Goal: Task Accomplishment & Management: Use online tool/utility

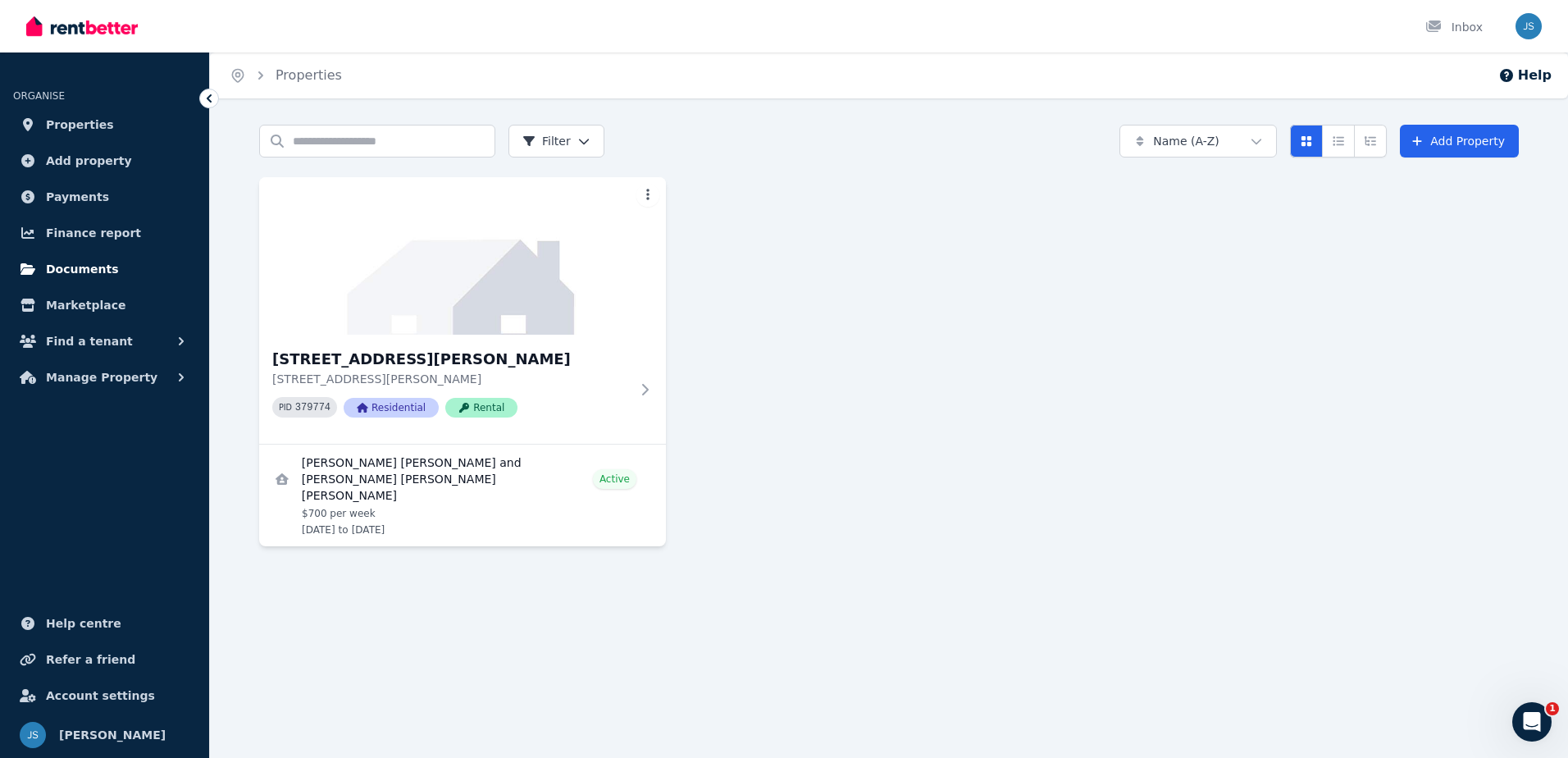
click at [120, 274] on link "Documents" at bounding box center [104, 268] width 183 height 32
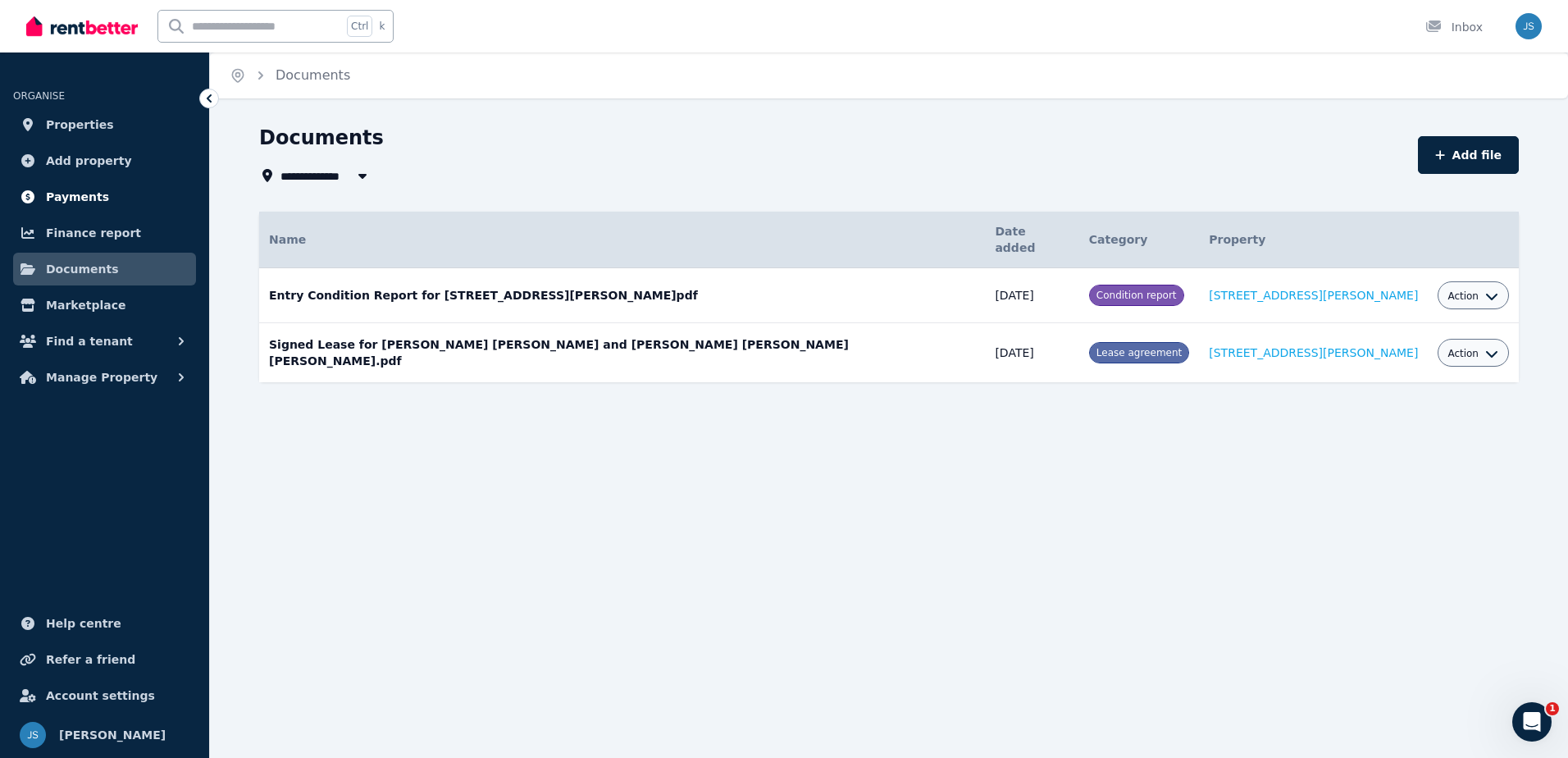
click at [98, 204] on link "Payments" at bounding box center [104, 196] width 183 height 32
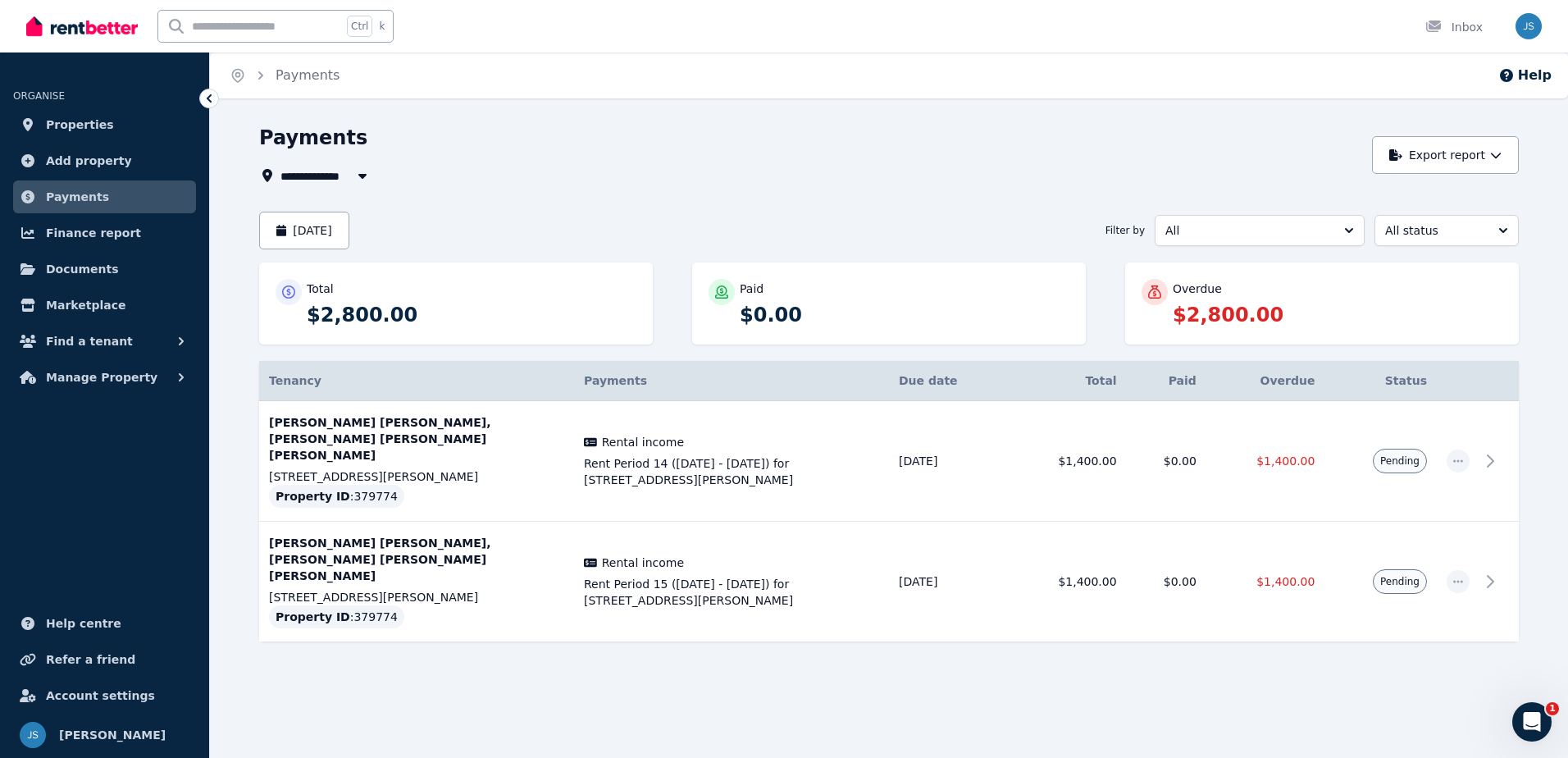
click at [75, 191] on span "Payments" at bounding box center [77, 196] width 63 height 19
click at [106, 266] on link "Documents" at bounding box center [104, 268] width 183 height 32
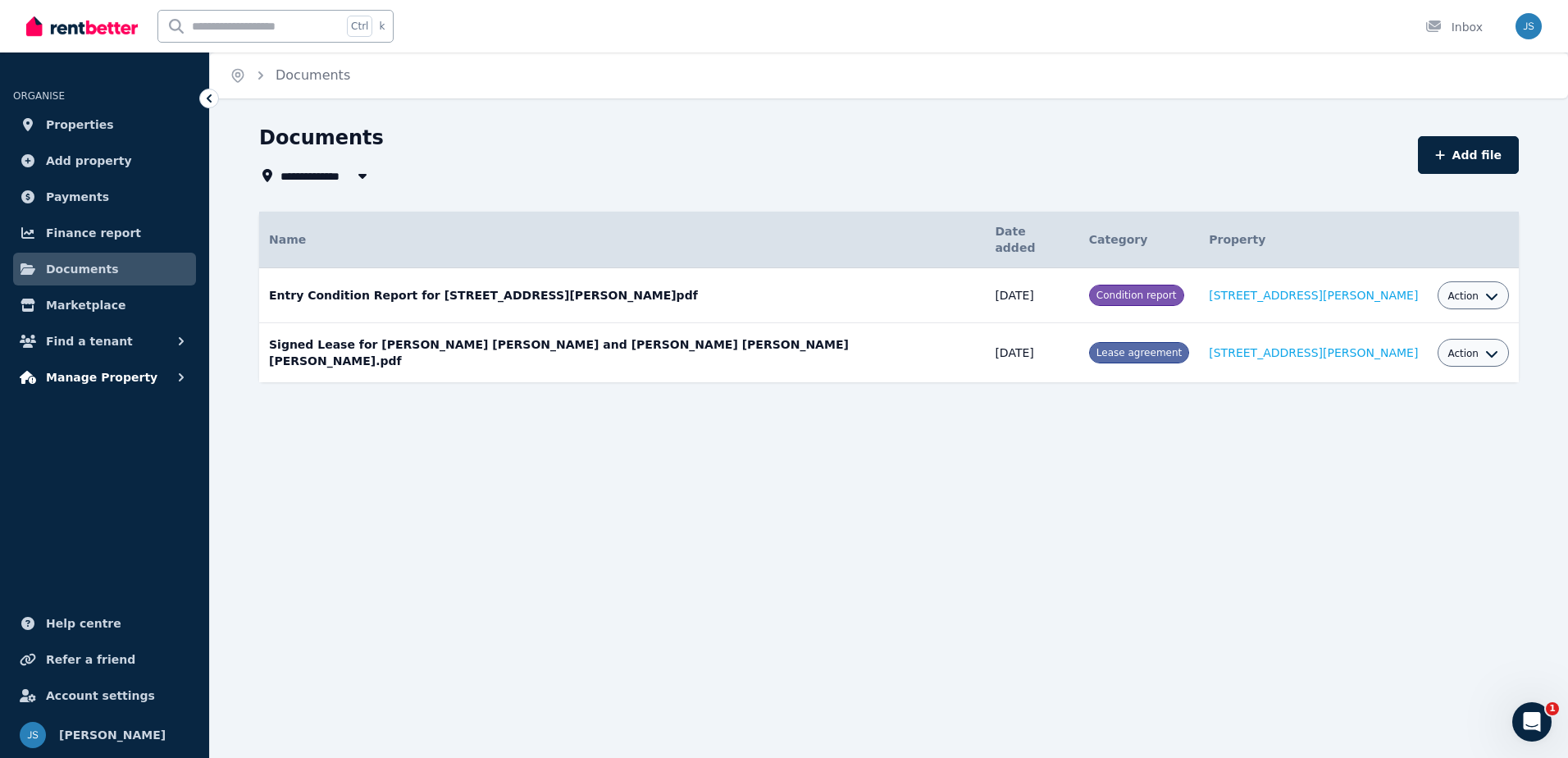
click at [129, 379] on span "Manage Property" at bounding box center [101, 377] width 111 height 19
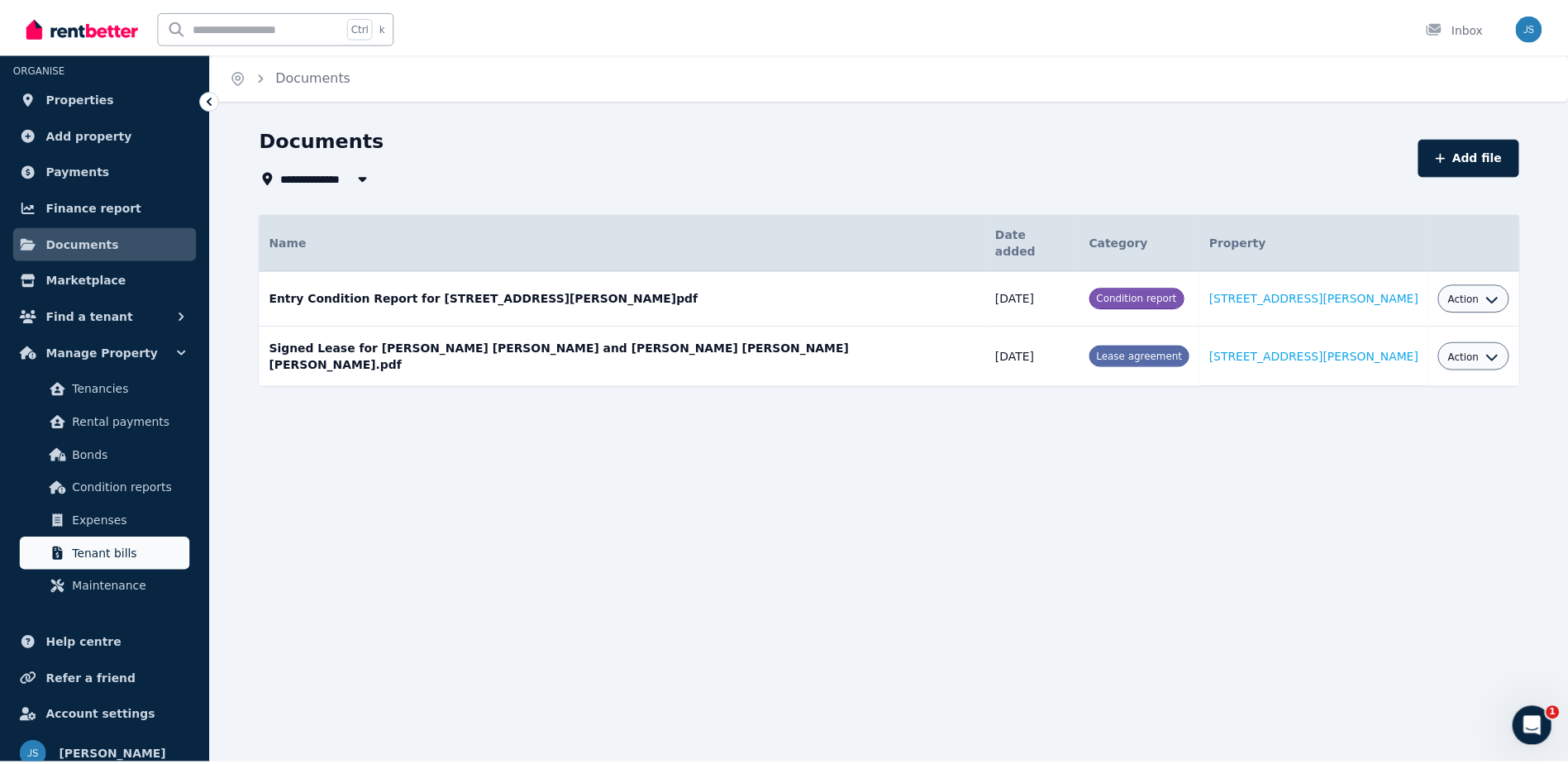
scroll to position [43, 0]
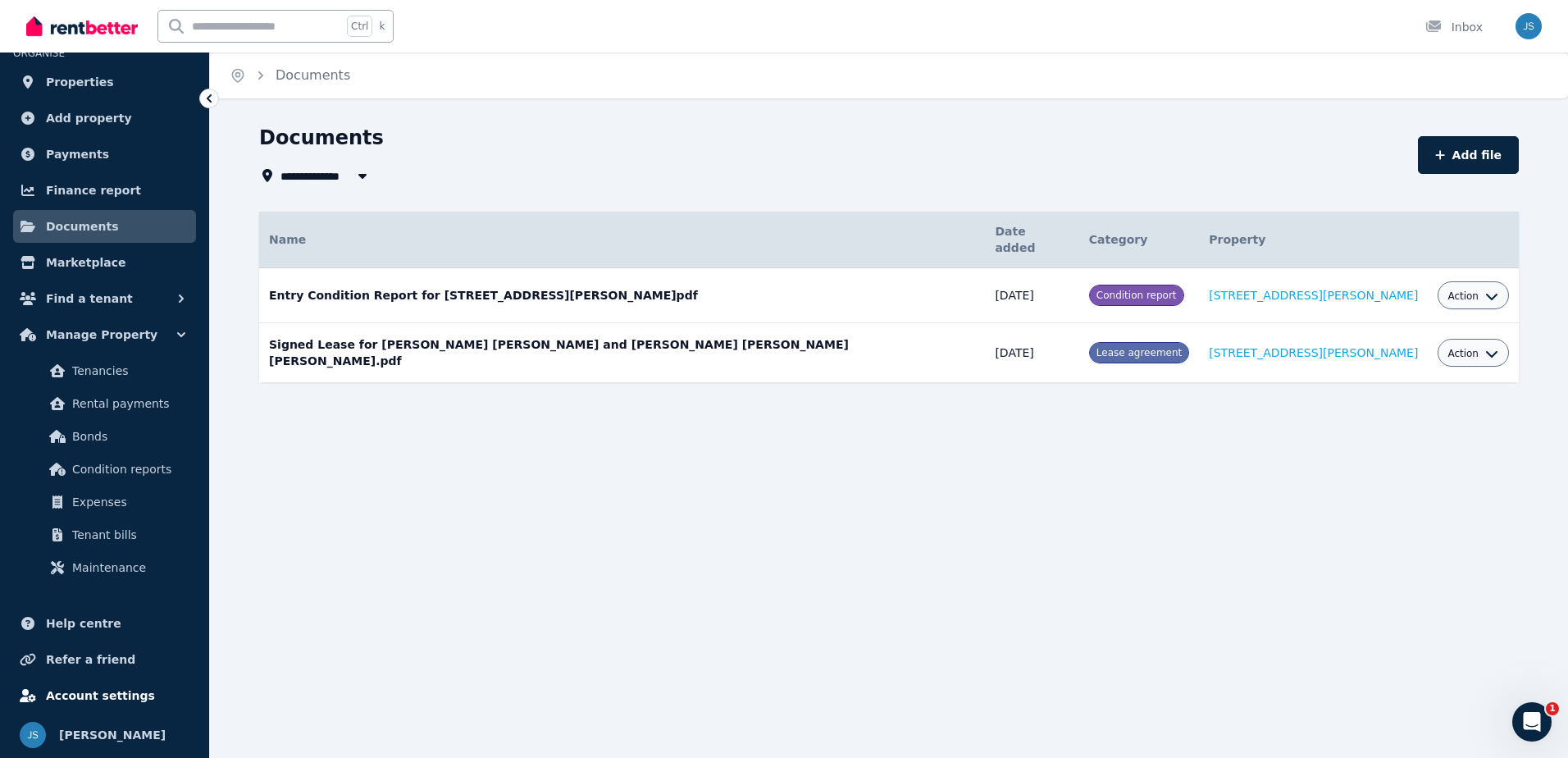
click at [127, 681] on link "Account settings" at bounding box center [104, 695] width 183 height 32
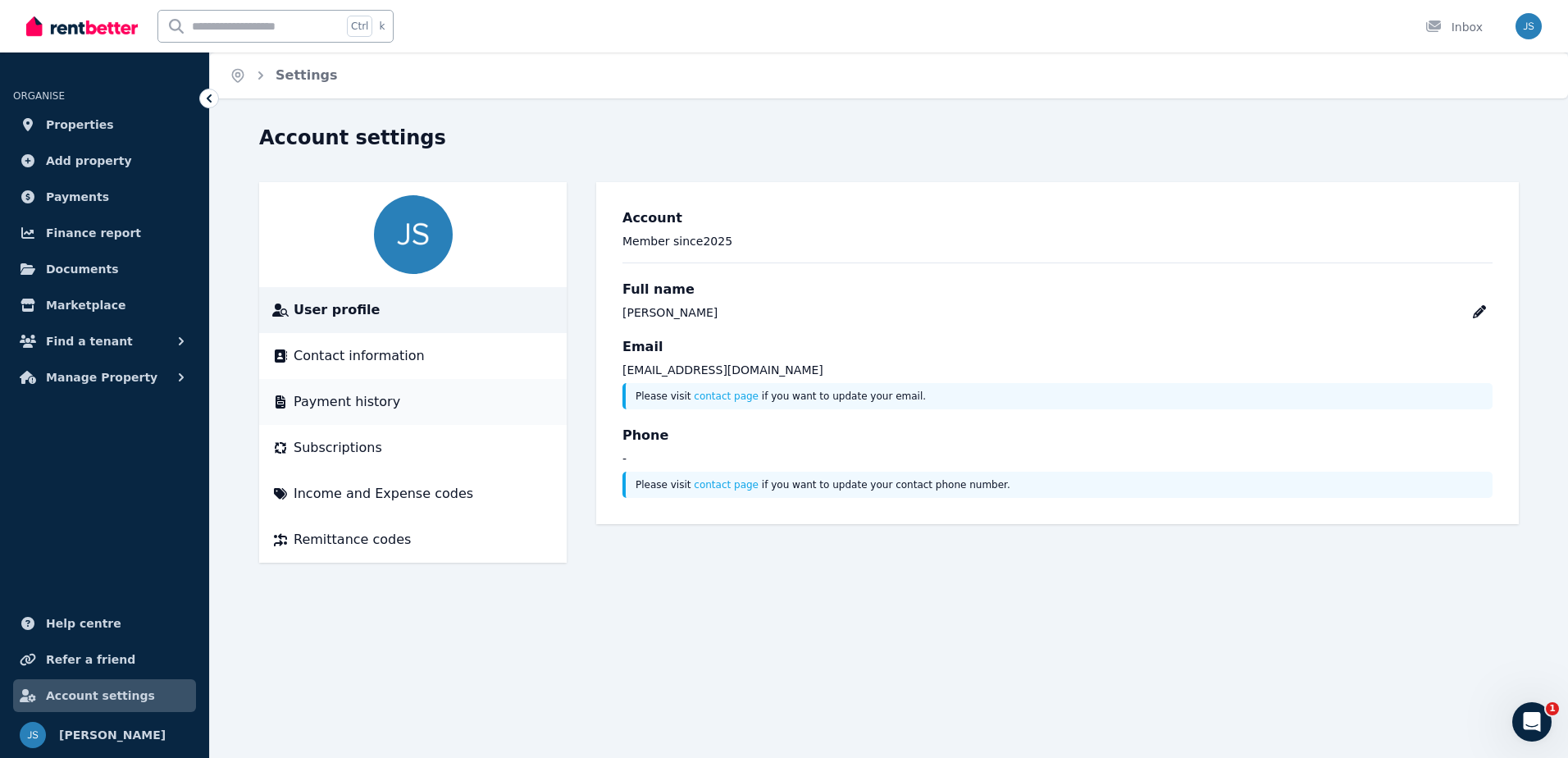
click at [390, 386] on li "Payment history" at bounding box center [413, 402] width 307 height 46
click at [391, 457] on div "Subscriptions" at bounding box center [413, 448] width 281 height 19
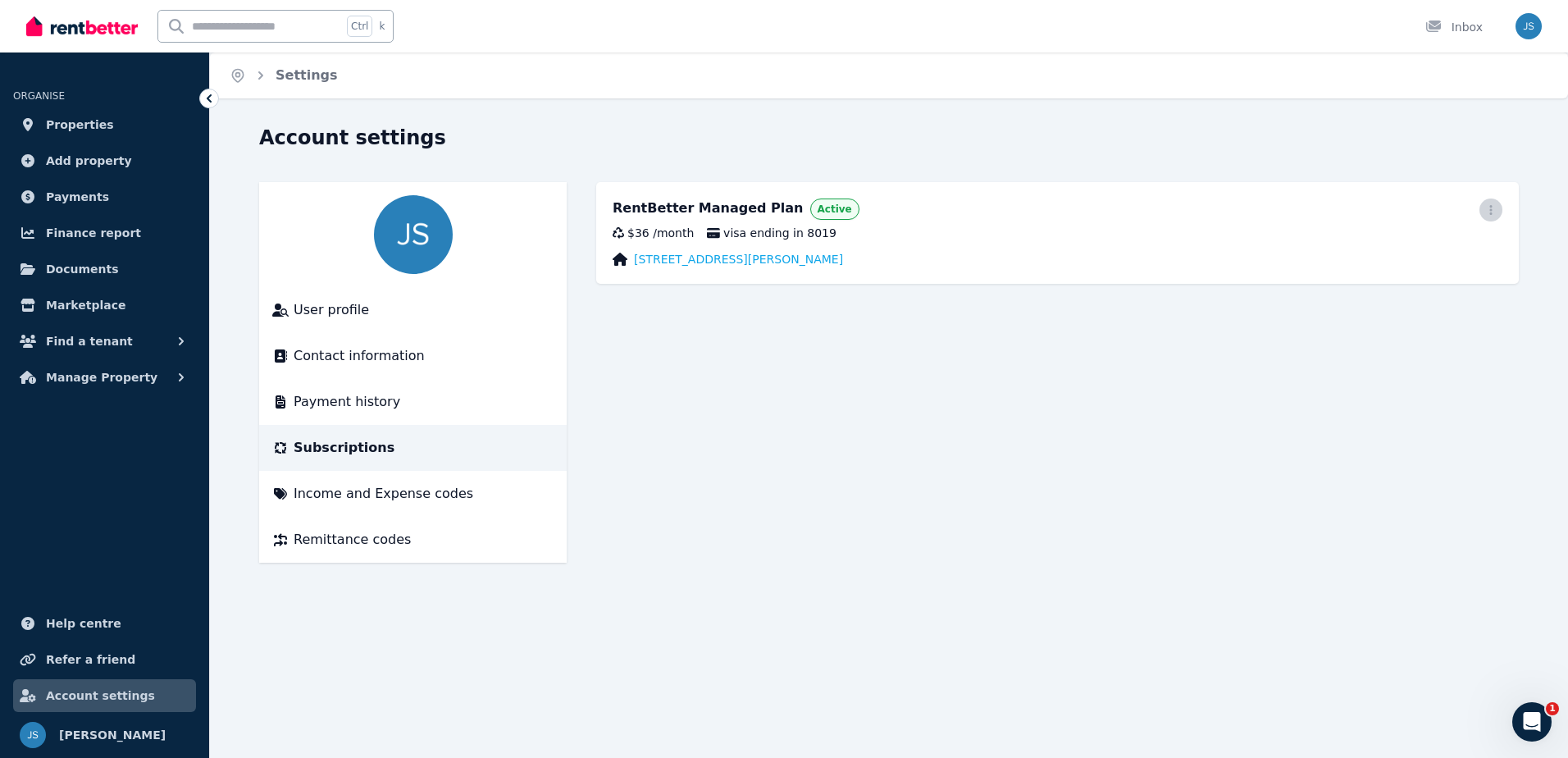
click at [1480, 209] on span "button" at bounding box center [1491, 210] width 23 height 23
click at [967, 491] on main "RentBetter Managed Plan Active Update payment method Cancel plan $36 / month vi…" at bounding box center [1057, 372] width 922 height 380
click at [100, 188] on link "Payments" at bounding box center [104, 196] width 183 height 32
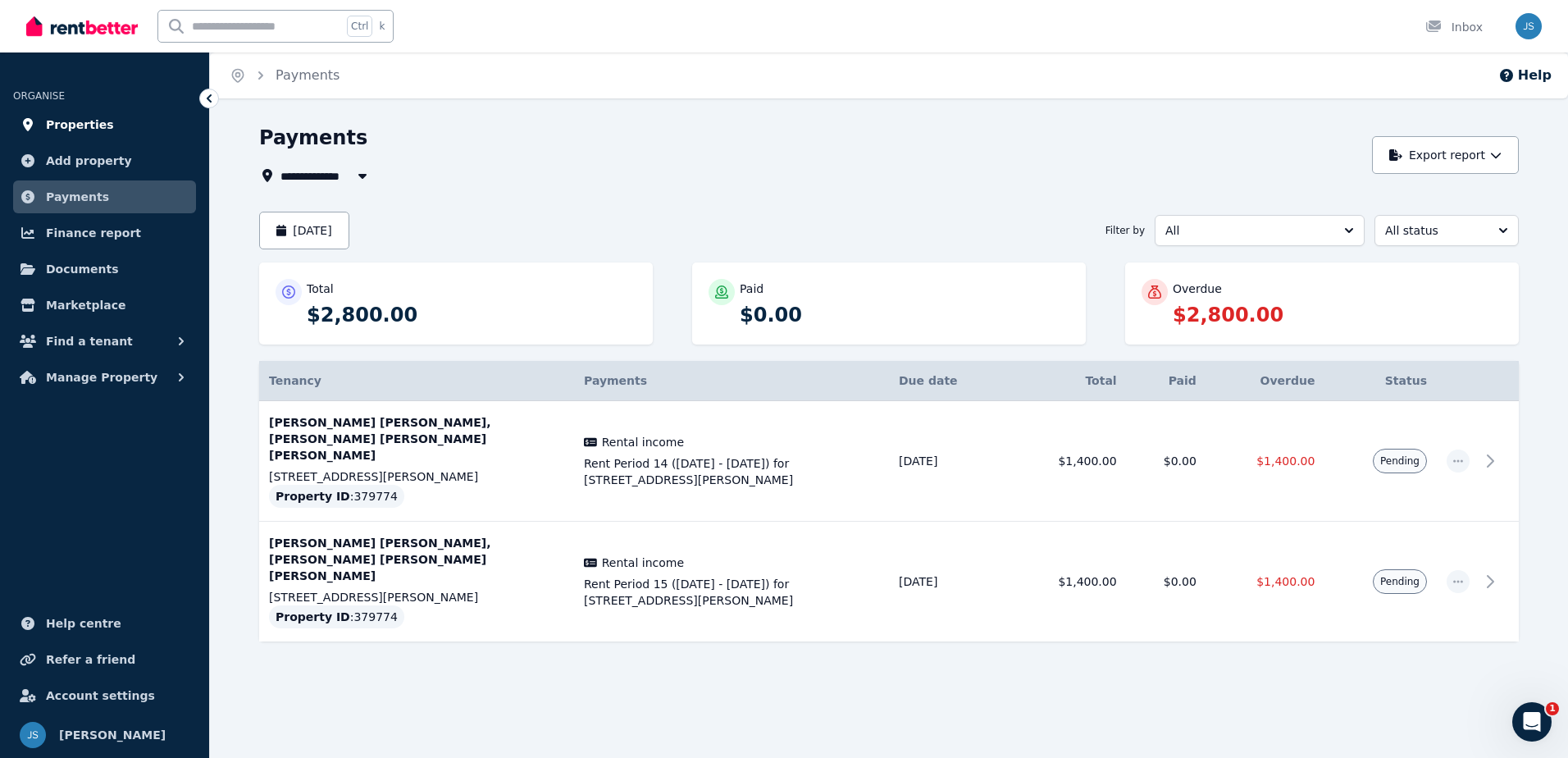
click at [101, 114] on link "Properties" at bounding box center [104, 124] width 183 height 32
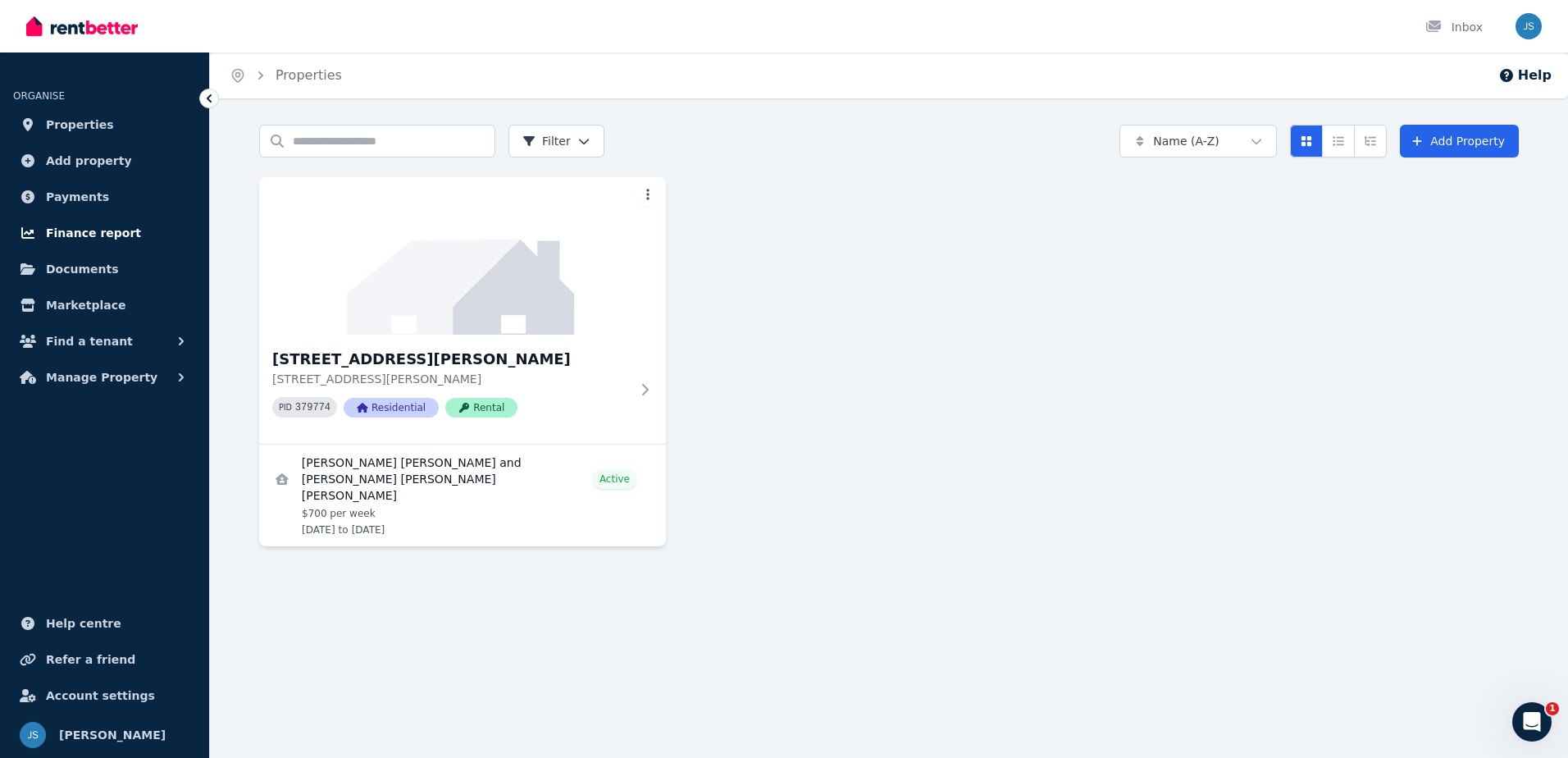
click at [102, 227] on span "Finance report" at bounding box center [93, 233] width 95 height 19
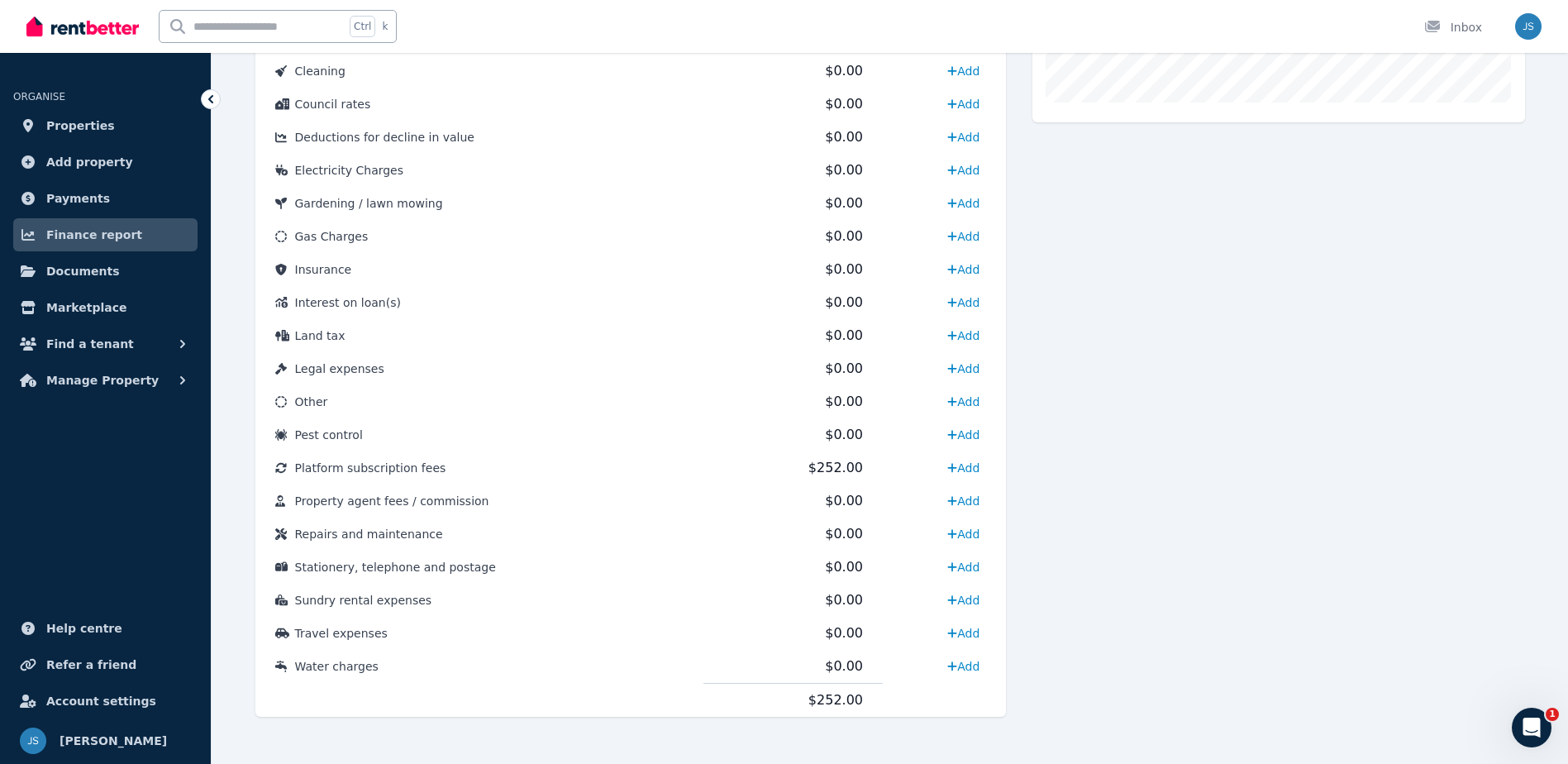
scroll to position [684, 0]
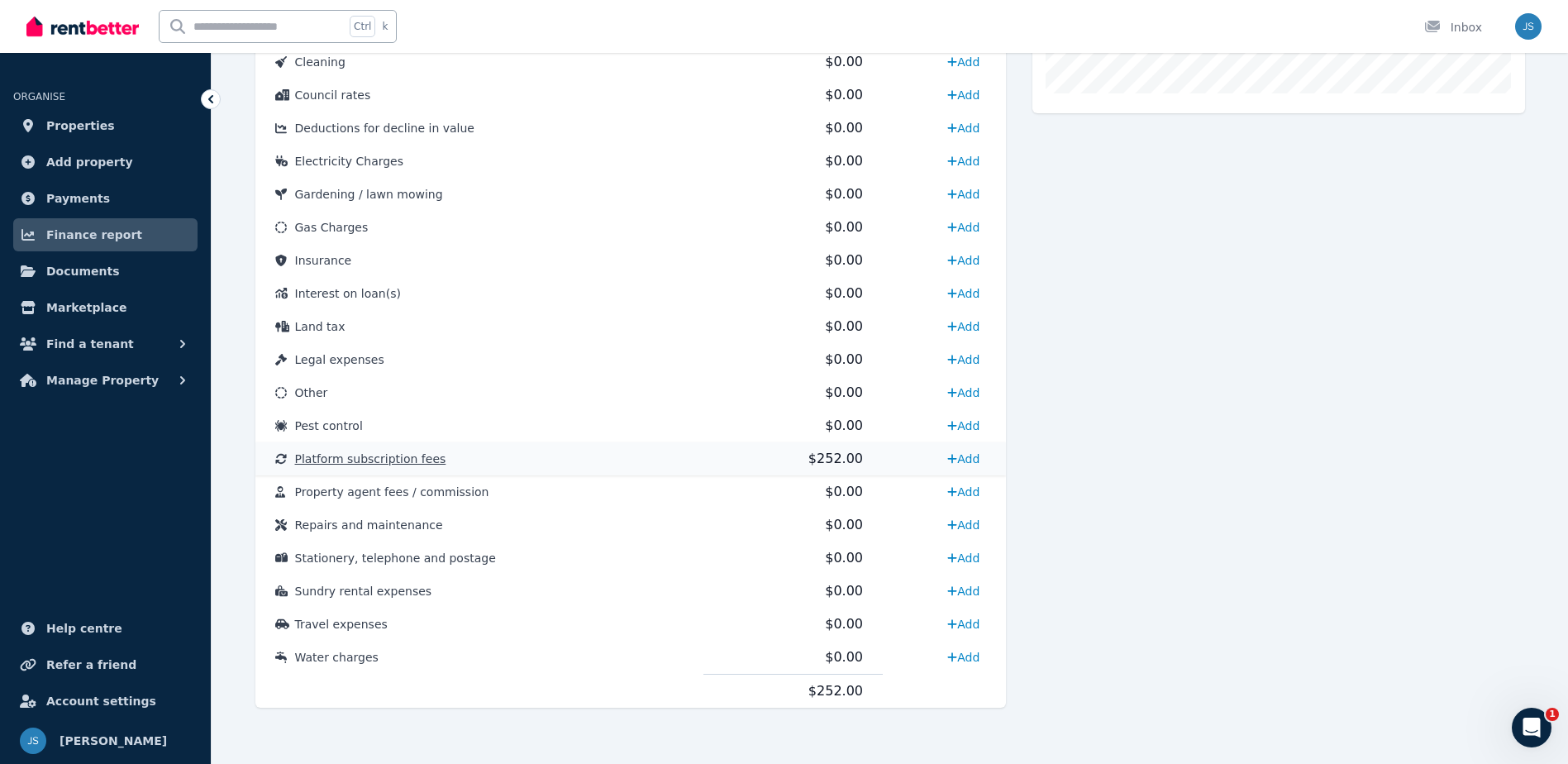
click at [525, 451] on td "Platform subscription fees" at bounding box center [479, 458] width 449 height 33
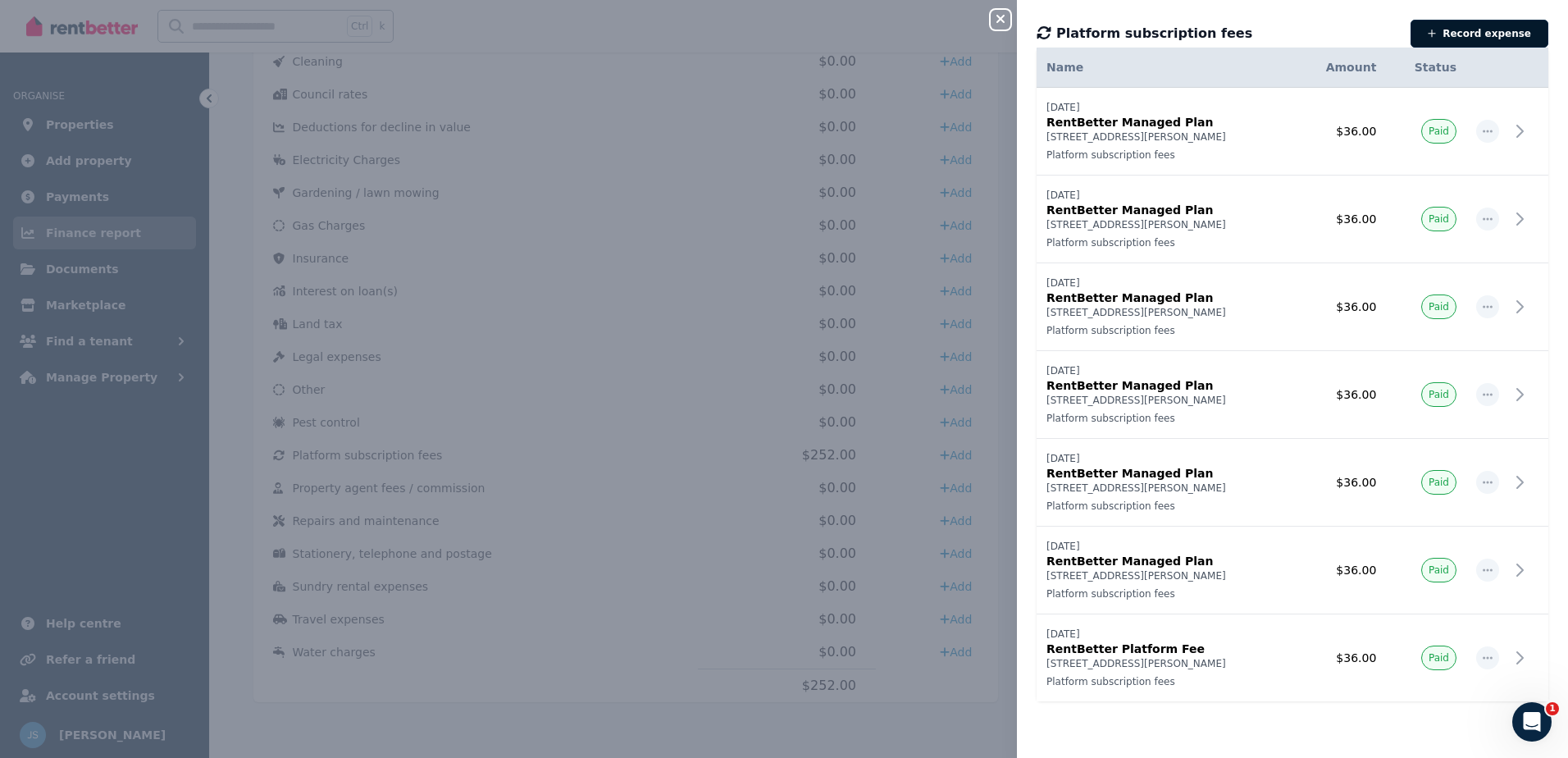
click at [1501, 37] on button "Record expense" at bounding box center [1479, 33] width 138 height 28
select select "**********"
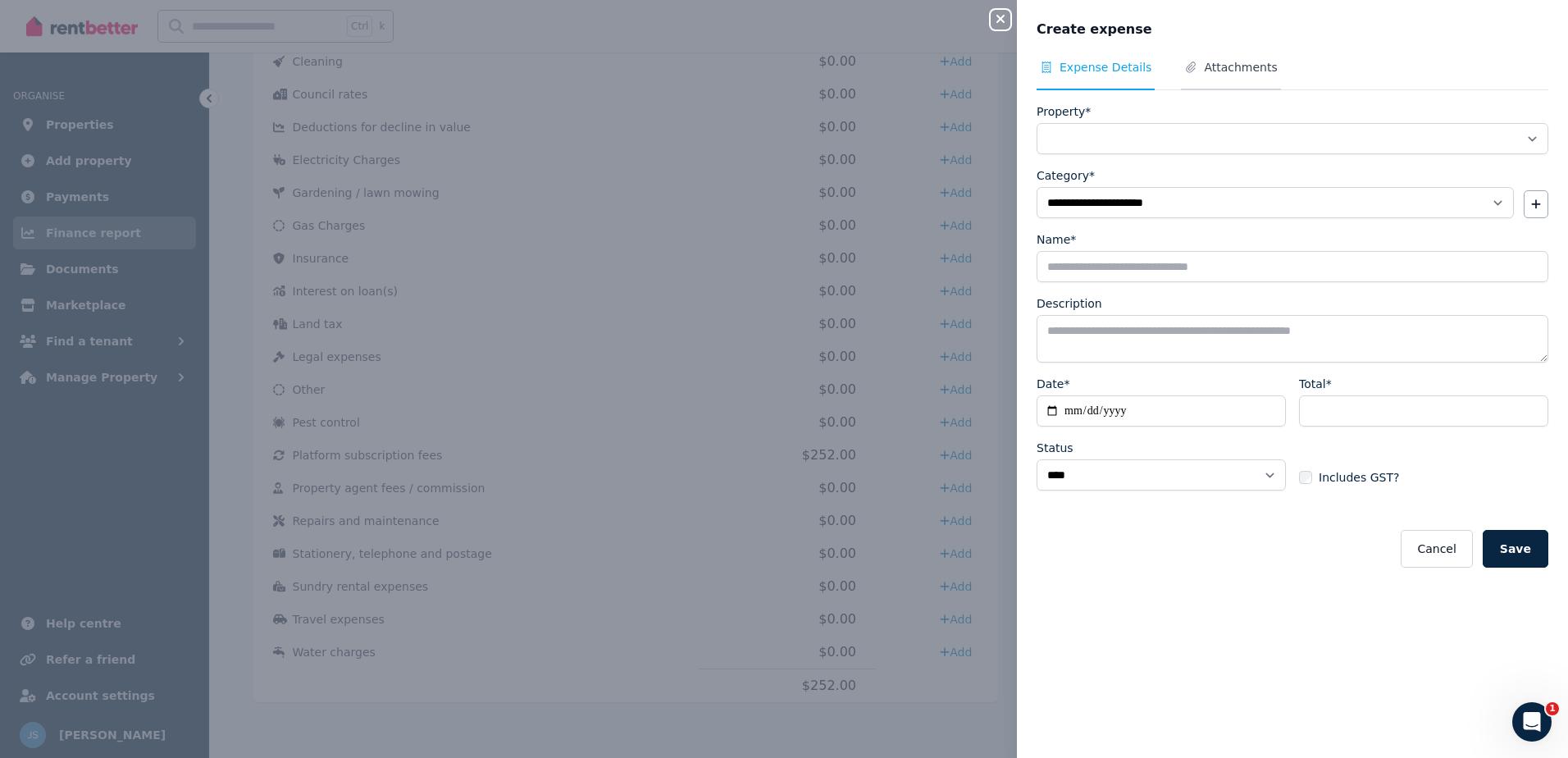
click at [1208, 71] on span "Attachments" at bounding box center [1240, 67] width 73 height 17
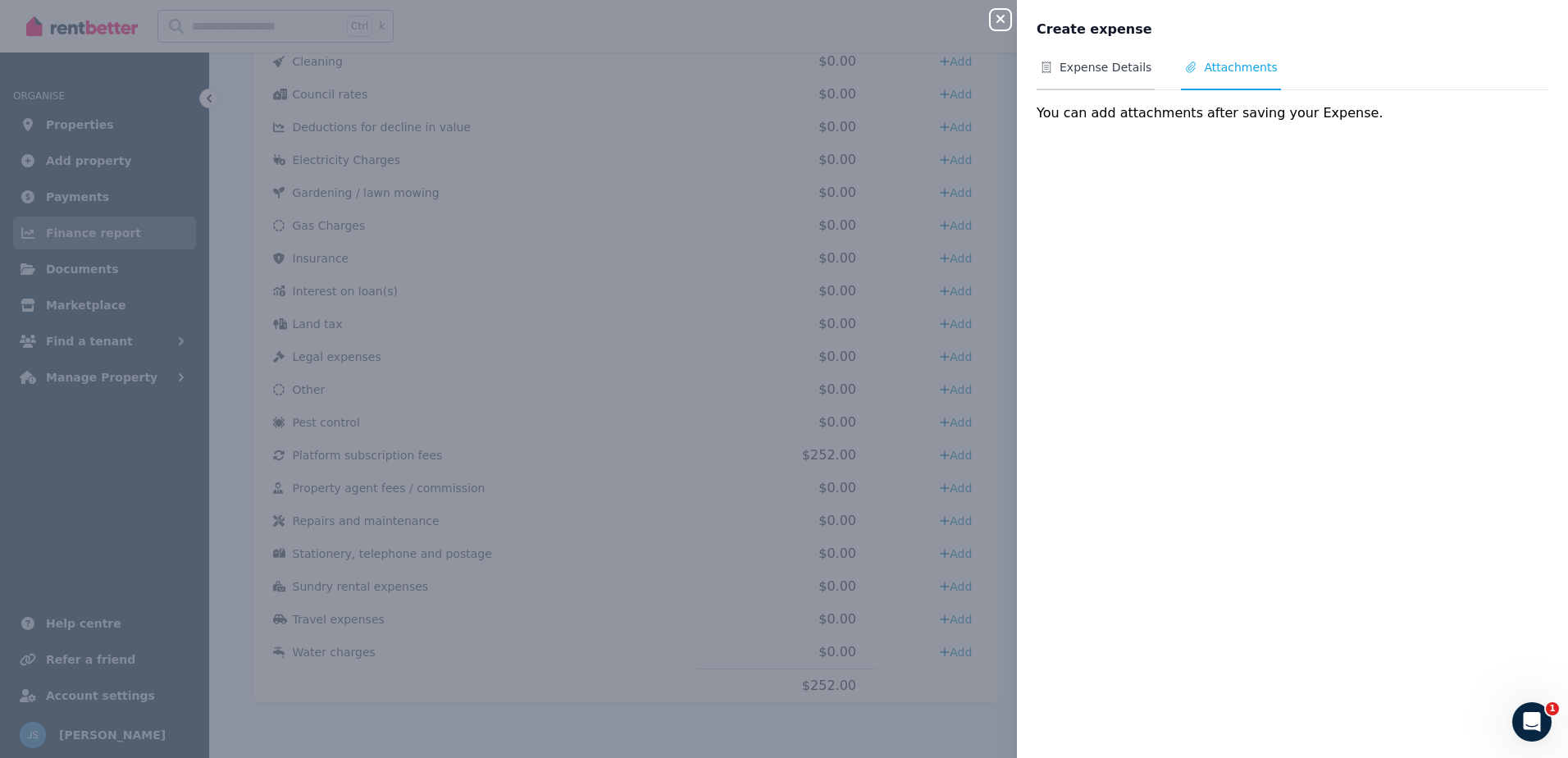
click at [1062, 69] on span "Expense Details" at bounding box center [1105, 67] width 92 height 17
select select "**********"
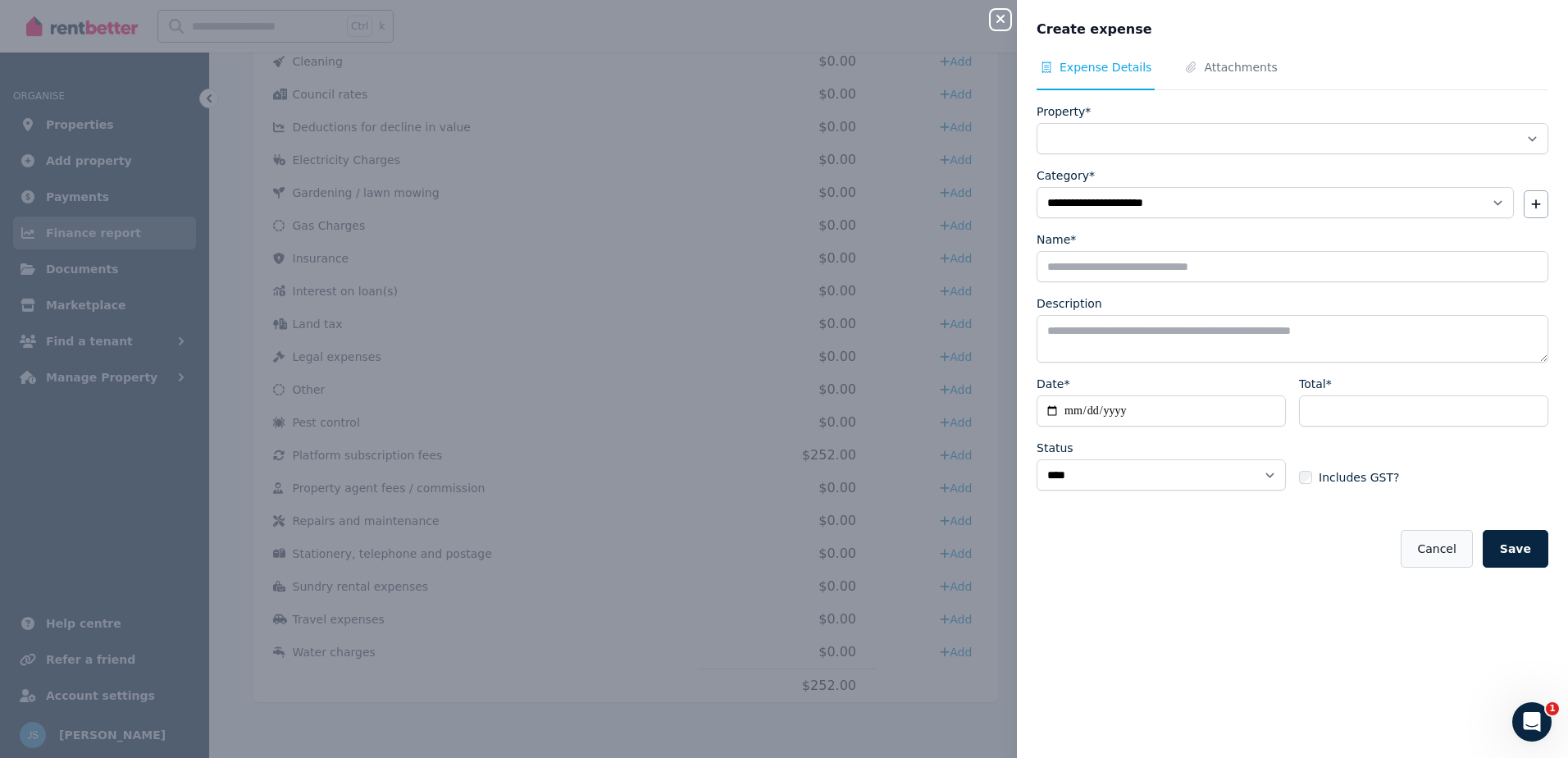
click at [1417, 547] on button "Cancel" at bounding box center [1436, 549] width 71 height 38
select select
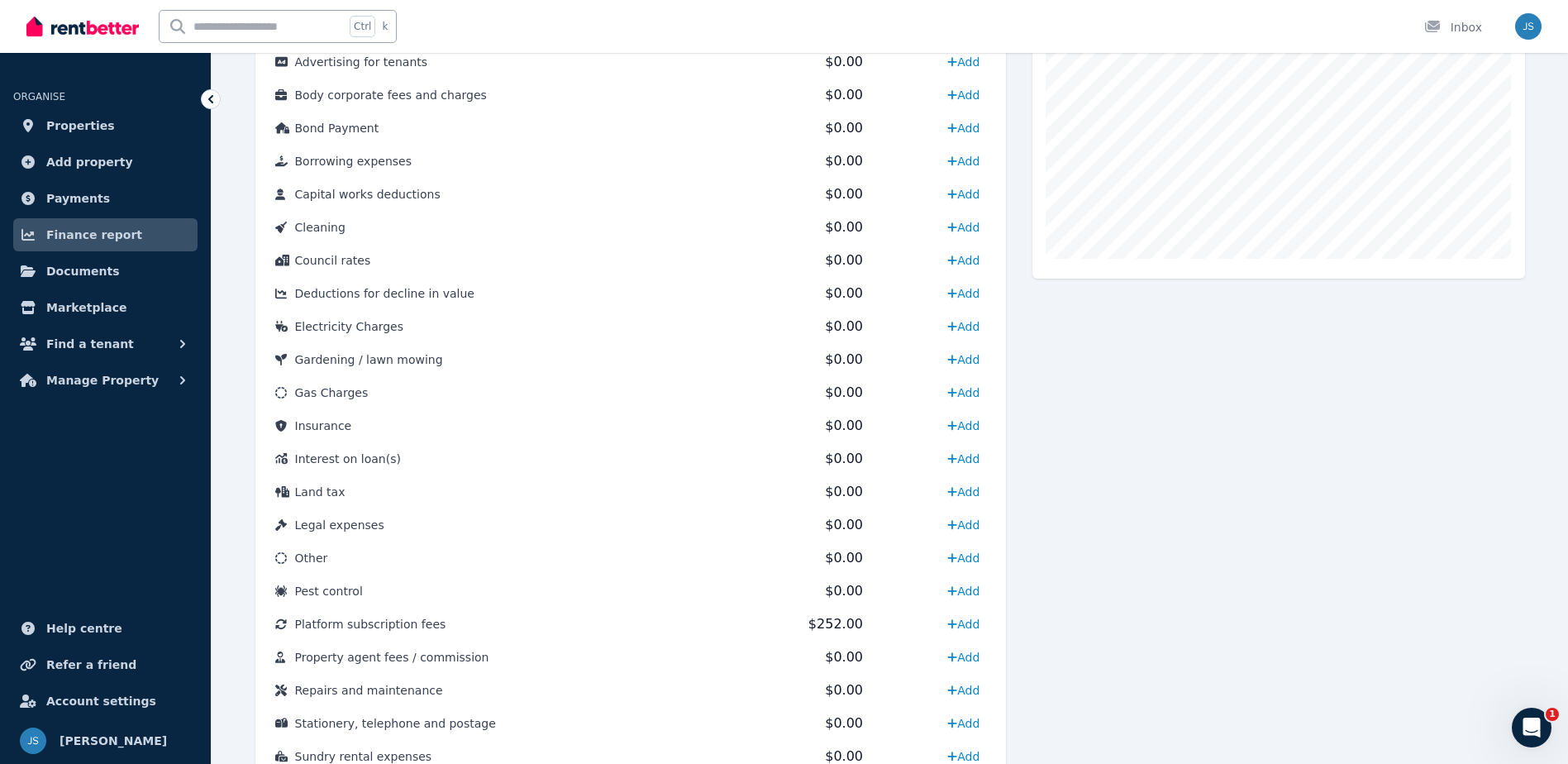
scroll to position [601, 0]
